Goal: Check status

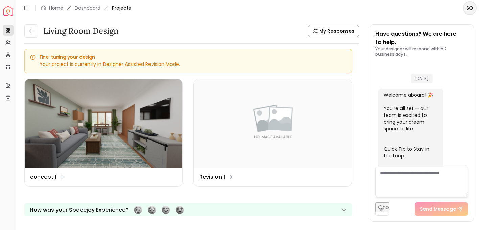
scroll to position [1204, 0]
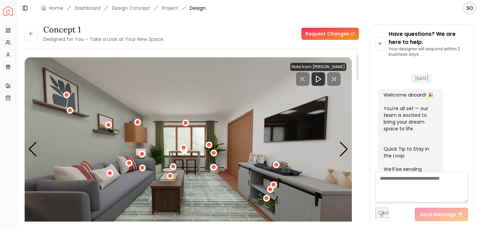
scroll to position [1199, 0]
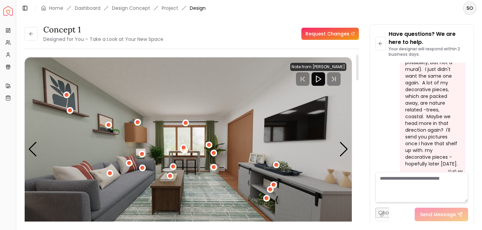
click at [320, 77] on icon "Play" at bounding box center [318, 79] width 8 height 8
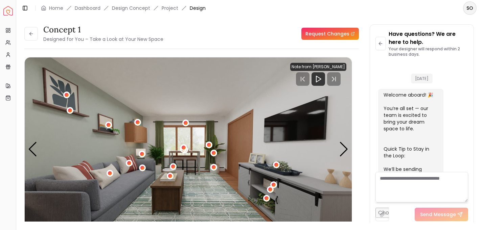
scroll to position [1466, 0]
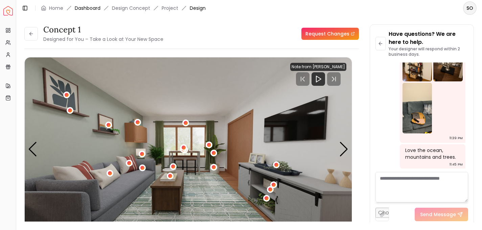
click at [91, 10] on link "Dashboard" at bounding box center [88, 8] width 26 height 7
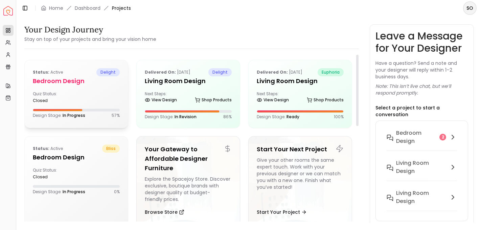
click at [73, 89] on div "Status: active delight Bedroom design Quiz Status: closed Design Stage: In Prog…" at bounding box center [76, 93] width 103 height 66
